Goal: Use online tool/utility

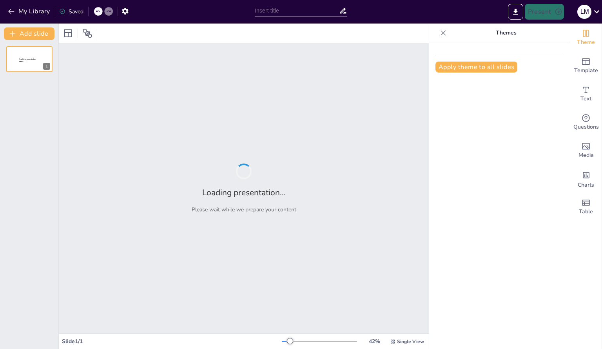
type input "Imported 1 - Captacion de clientes vendedores y compradores NUEVO.pptx"
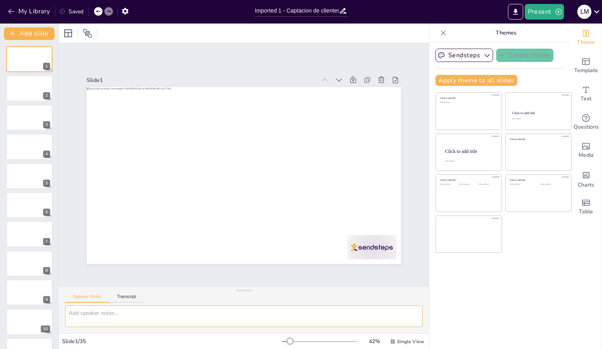
click at [145, 318] on textarea at bounding box center [244, 317] width 358 height 22
click at [129, 298] on button "Transcript" at bounding box center [126, 298] width 35 height 9
click at [392, 299] on button "Google US English (en-US)" at bounding box center [365, 297] width 78 height 13
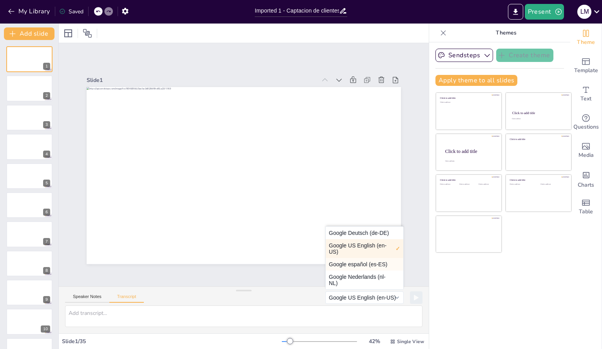
click at [379, 265] on button "Google español (es-ES)" at bounding box center [365, 264] width 78 height 13
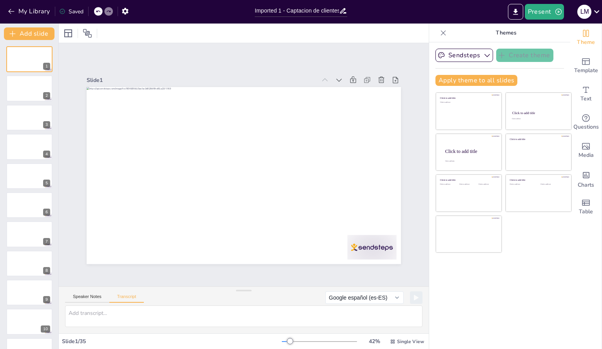
click at [97, 293] on div "Speaker Notes Transcript" at bounding box center [104, 298] width 79 height 10
click at [94, 295] on button "Speaker Notes" at bounding box center [87, 298] width 44 height 9
click at [103, 311] on textarea at bounding box center [244, 317] width 358 height 22
click at [26, 90] on div at bounding box center [29, 88] width 47 height 27
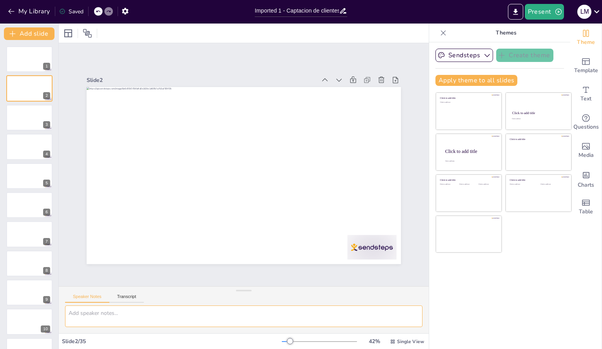
click at [116, 317] on textarea at bounding box center [244, 317] width 358 height 22
type textarea "necesito que se resuma un poco todas las diapositivas y las reorganices"
